Goal: Transaction & Acquisition: Purchase product/service

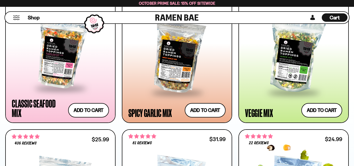
scroll to position [341, 0]
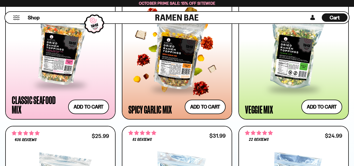
click at [184, 62] on div at bounding box center [177, 52] width 97 height 73
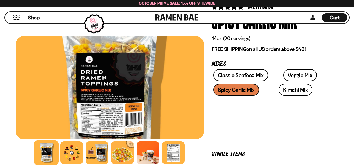
scroll to position [52, 0]
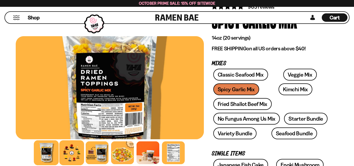
click at [71, 152] on div at bounding box center [71, 152] width 25 height 25
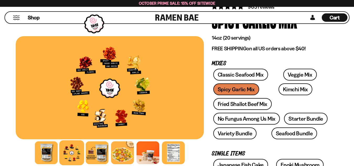
click at [110, 63] on div at bounding box center [110, 87] width 188 height 103
click at [94, 156] on div at bounding box center [97, 152] width 25 height 25
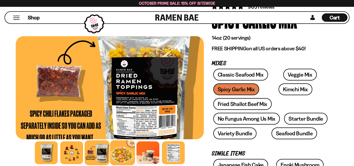
click at [121, 155] on div at bounding box center [122, 152] width 25 height 25
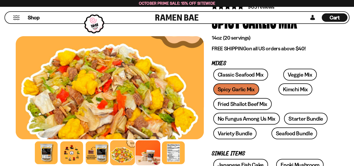
click at [147, 153] on div at bounding box center [148, 152] width 25 height 25
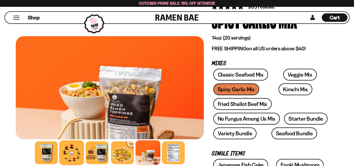
click at [76, 148] on div at bounding box center [71, 152] width 25 height 25
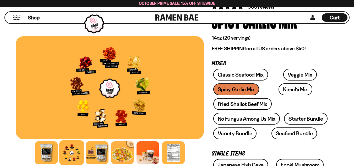
click at [88, 89] on div at bounding box center [110, 87] width 188 height 103
click at [103, 86] on div at bounding box center [110, 87] width 188 height 103
click at [73, 153] on div at bounding box center [71, 152] width 25 height 25
click at [132, 101] on div at bounding box center [110, 87] width 188 height 103
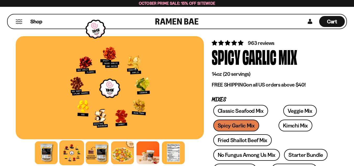
scroll to position [0, 0]
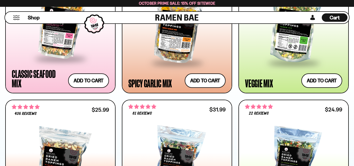
scroll to position [210, 0]
